Goal: Task Accomplishment & Management: Manage account settings

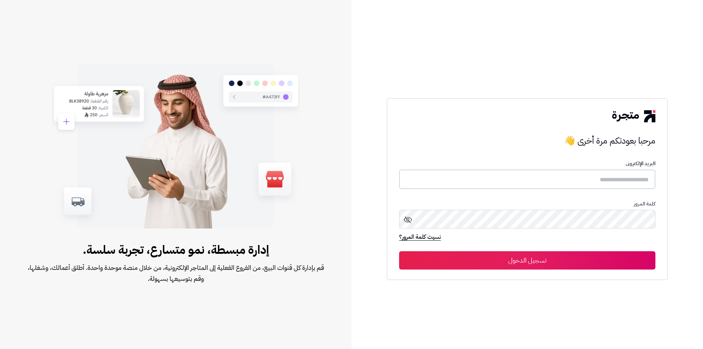
type input "**********"
click at [543, 264] on button "تسجيل الدخول" at bounding box center [527, 260] width 256 height 18
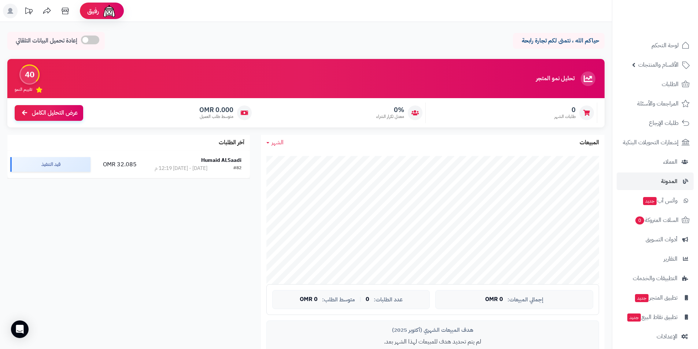
scroll to position [5, 0]
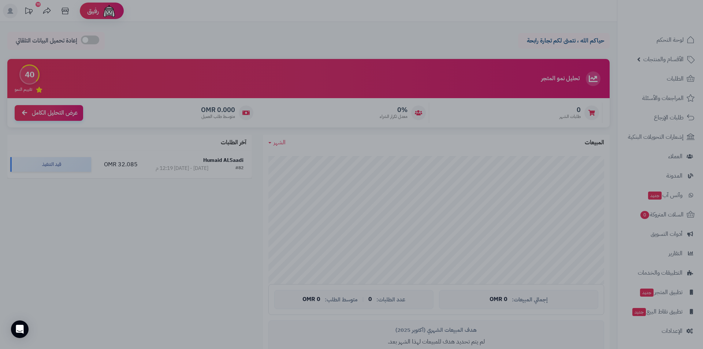
click at [675, 331] on div at bounding box center [351, 174] width 703 height 349
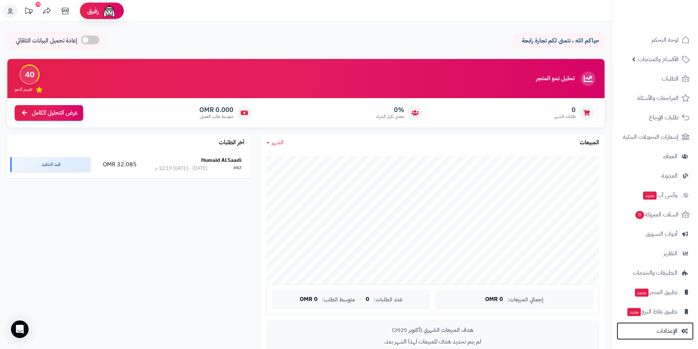
click at [675, 331] on span "الإعدادات" at bounding box center [666, 331] width 21 height 10
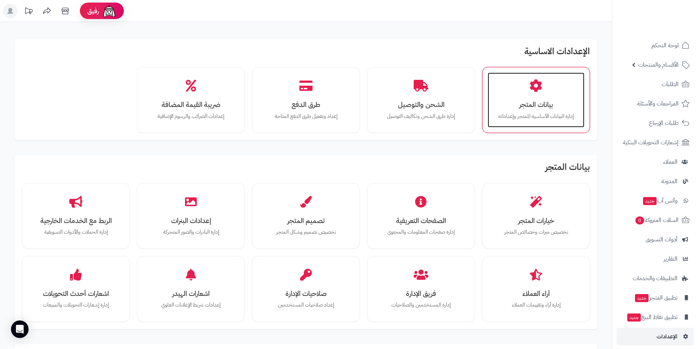
click at [548, 103] on h3 "بيانات المتجر" at bounding box center [536, 105] width 82 height 8
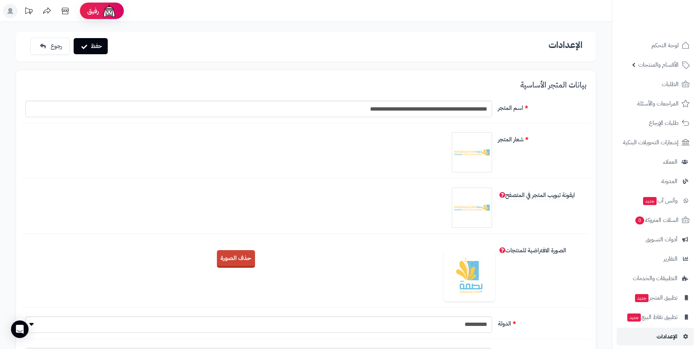
click at [681, 336] on icon at bounding box center [684, 336] width 7 height 5
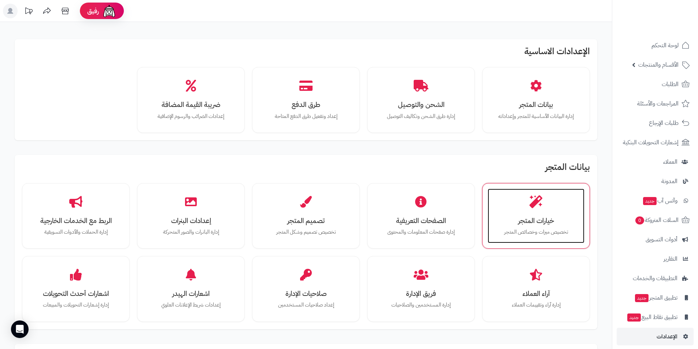
click at [544, 211] on div "خيارات المتجر تخصيص ميزات وخصائص المتجر" at bounding box center [535, 216] width 97 height 55
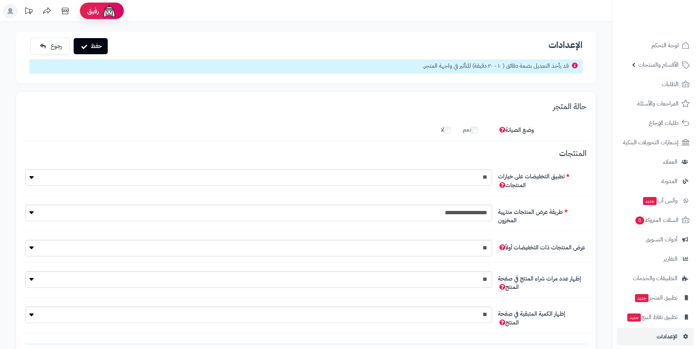
scroll to position [5, 0]
click at [93, 48] on button "حفظ" at bounding box center [91, 46] width 34 height 16
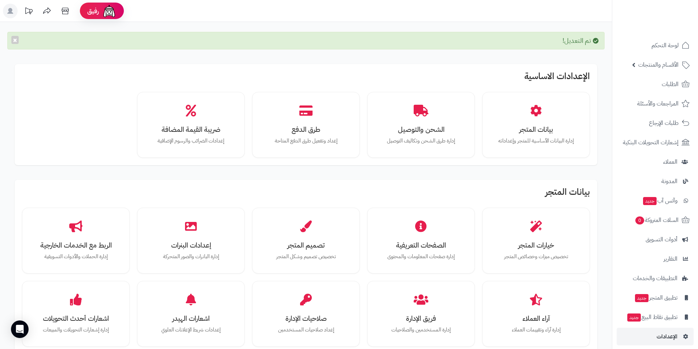
click at [543, 204] on div "بيانات المتجر خيارات المتجر تخصيص ميزات وخصائص المتجر الصفحات التعريفية إدارة ص…" at bounding box center [306, 267] width 582 height 174
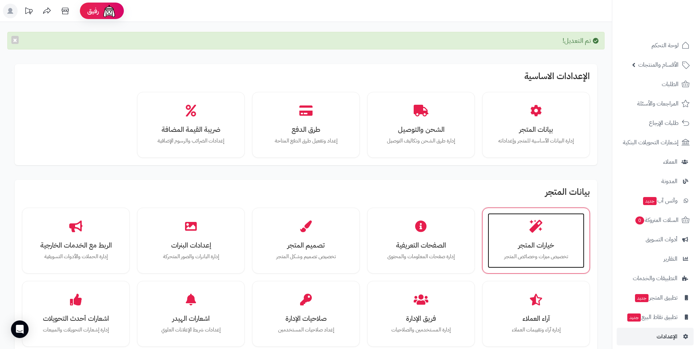
click at [538, 231] on icon at bounding box center [535, 226] width 13 height 13
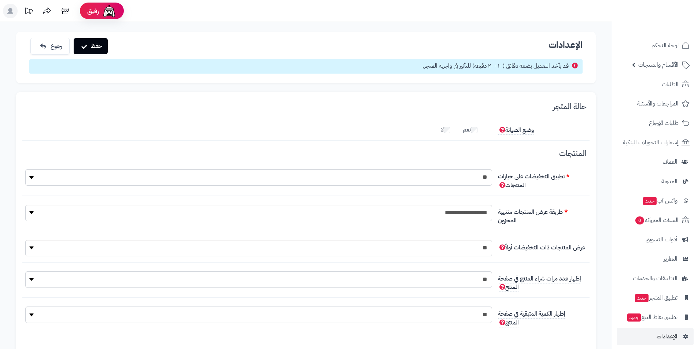
scroll to position [5, 0]
click at [479, 131] on label "نعم" at bounding box center [473, 128] width 22 height 12
click at [86, 42] on button "حفظ" at bounding box center [91, 46] width 34 height 16
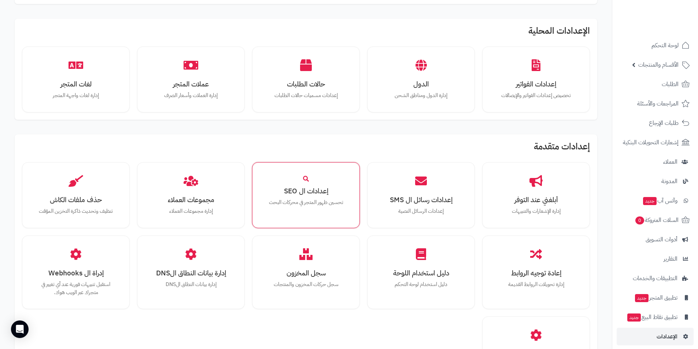
scroll to position [366, 0]
